Goal: Task Accomplishment & Management: Use online tool/utility

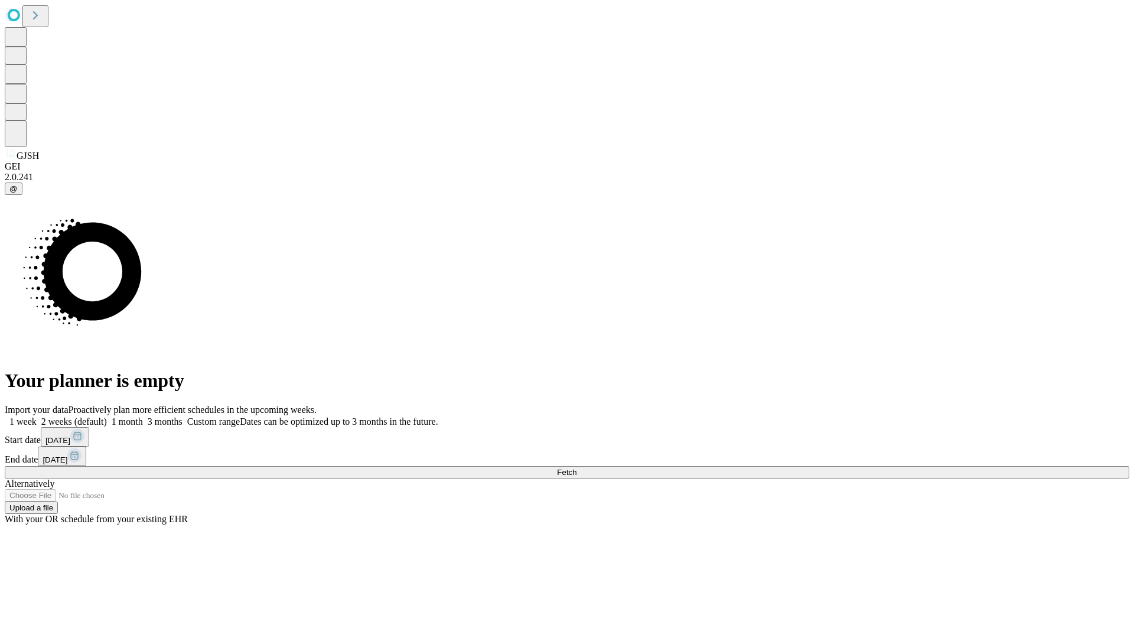
click at [576, 468] on span "Fetch" at bounding box center [566, 472] width 19 height 9
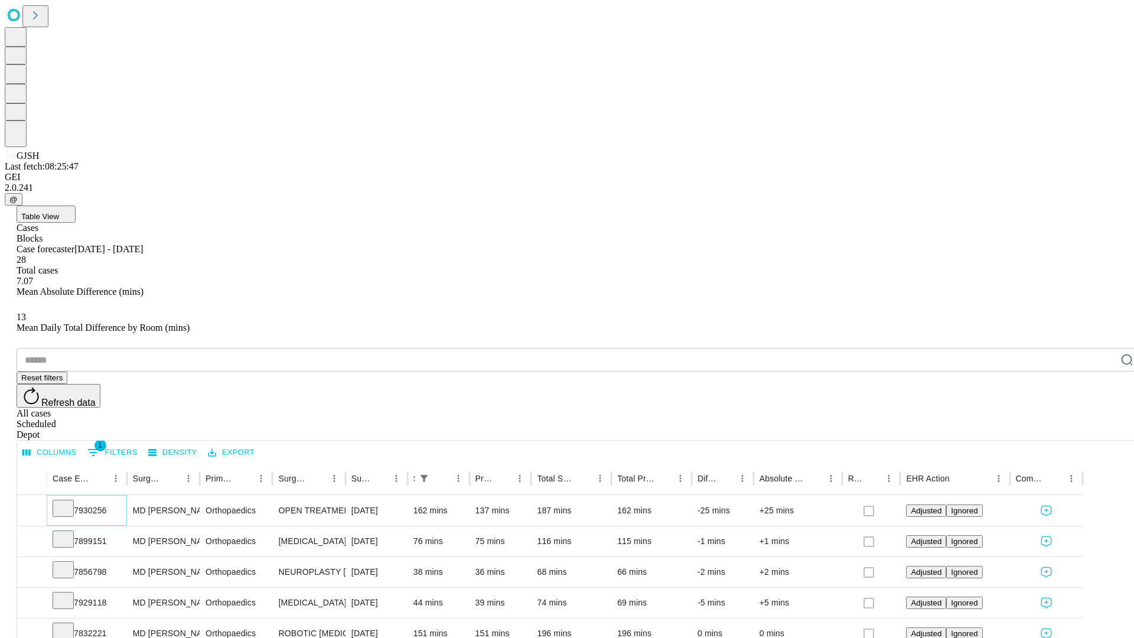
click at [69, 501] on icon at bounding box center [63, 507] width 12 height 12
